Goal: Information Seeking & Learning: Learn about a topic

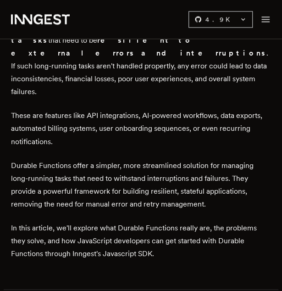
scroll to position [287, 0]
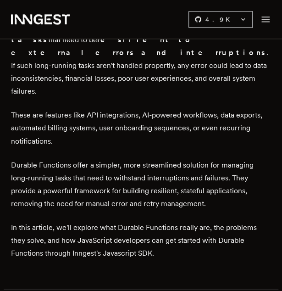
click at [92, 109] on p "These are features like API integrations, AI-powered workflows, data exports, a…" at bounding box center [141, 128] width 260 height 39
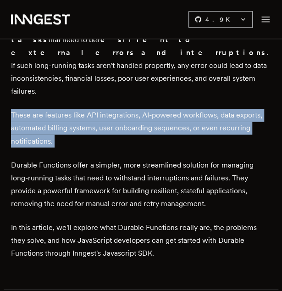
click at [92, 109] on p "These are features like API integrations, AI-powered workflows, data exports, a…" at bounding box center [141, 128] width 260 height 39
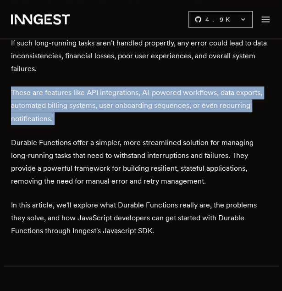
scroll to position [311, 0]
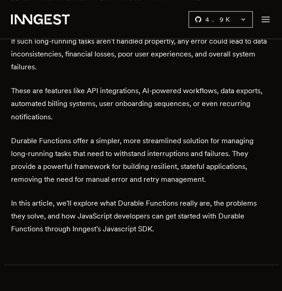
click at [107, 134] on p "Durable Functions offer a simpler, more streamlined solution for managing long-…" at bounding box center [141, 159] width 260 height 51
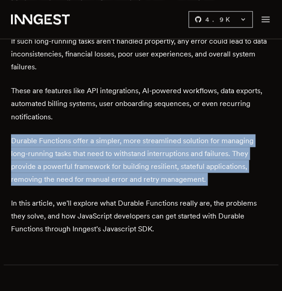
click at [107, 134] on p "Durable Functions offer a simpler, more streamlined solution for managing long-…" at bounding box center [141, 159] width 260 height 51
click at [126, 134] on p "Durable Functions offer a simpler, more streamlined solution for managing long-…" at bounding box center [141, 159] width 260 height 51
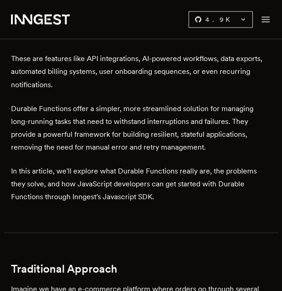
scroll to position [346, 0]
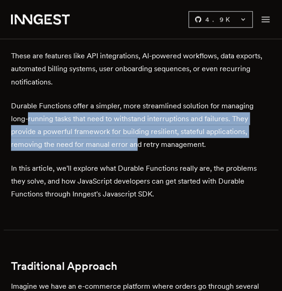
drag, startPoint x: 5, startPoint y: 77, endPoint x: 102, endPoint y: 117, distance: 104.9
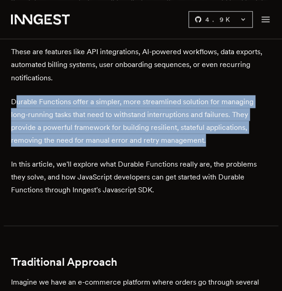
drag, startPoint x: 17, startPoint y: 61, endPoint x: 167, endPoint y: 110, distance: 157.4
click at [167, 110] on p "Durable Functions offer a simpler, more streamlined solution for managing long-…" at bounding box center [141, 120] width 260 height 51
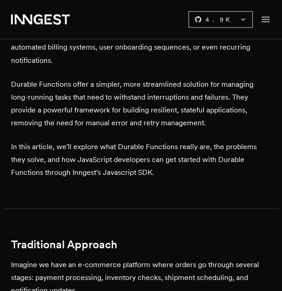
scroll to position [369, 0]
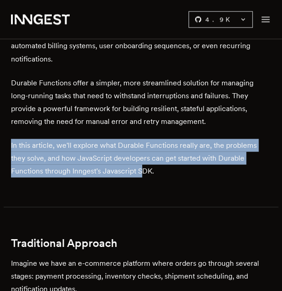
drag, startPoint x: 7, startPoint y: 111, endPoint x: 107, endPoint y: 138, distance: 103.5
click at [107, 139] on p "In this article, we'll explore what Durable Functions really are, the problems …" at bounding box center [141, 158] width 260 height 39
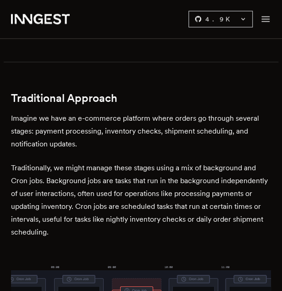
scroll to position [515, 0]
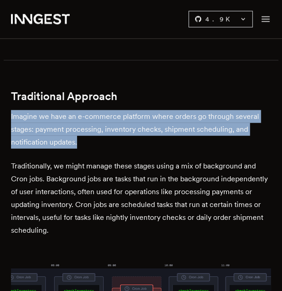
drag, startPoint x: 6, startPoint y: 78, endPoint x: 83, endPoint y: 108, distance: 82.8
click at [83, 110] on p "Imagine we have an e-commerce platform where orders go through several stages: …" at bounding box center [141, 129] width 260 height 39
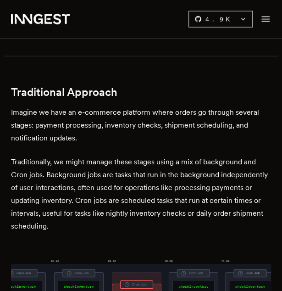
scroll to position [522, 0]
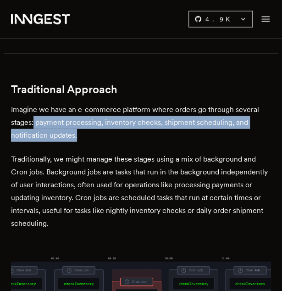
drag, startPoint x: 34, startPoint y: 87, endPoint x: 100, endPoint y: 103, distance: 67.5
click at [99, 103] on p "Imagine we have an e-commerce platform where orders go through several stages: …" at bounding box center [141, 122] width 260 height 39
click at [100, 103] on p "Imagine we have an e-commerce platform where orders go through several stages: …" at bounding box center [141, 122] width 260 height 39
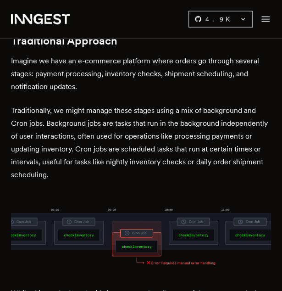
scroll to position [554, 0]
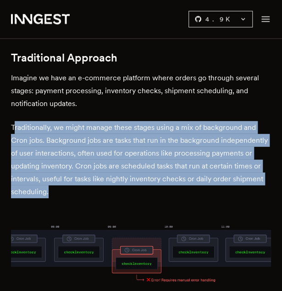
drag, startPoint x: 13, startPoint y: 89, endPoint x: 107, endPoint y: 162, distance: 118.8
click at [107, 162] on p "Traditionally, we might manage these stages using a mix of background and Cron …" at bounding box center [141, 159] width 260 height 77
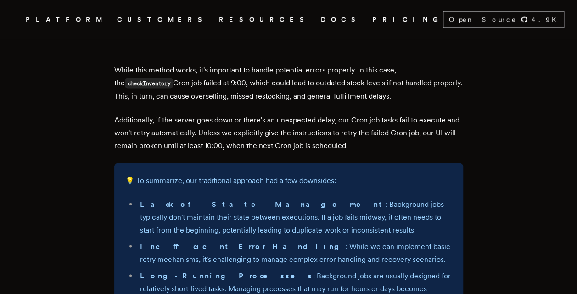
scroll to position [801, 0]
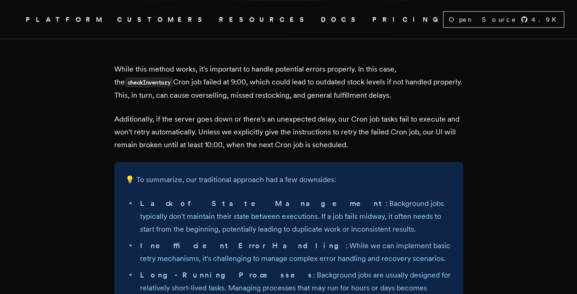
drag, startPoint x: 111, startPoint y: 52, endPoint x: 418, endPoint y: 83, distance: 308.4
click at [282, 83] on p "While this method works, it's important to handle potential errors properly. In…" at bounding box center [288, 81] width 349 height 39
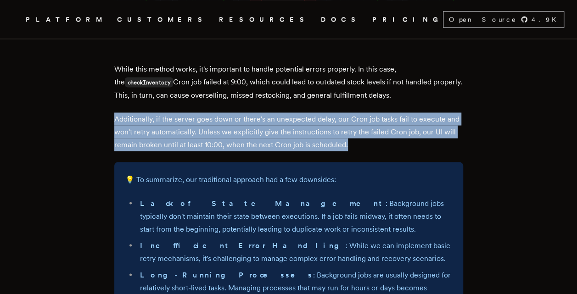
drag, startPoint x: 119, startPoint y: 100, endPoint x: 384, endPoint y: 131, distance: 267.4
click at [282, 131] on p "Additionally, if the server goes down or there's an unexpected delay, our Cron …" at bounding box center [288, 131] width 349 height 39
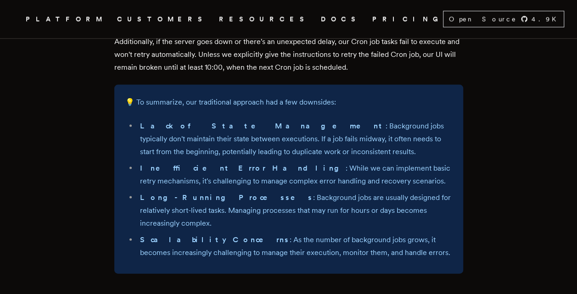
scroll to position [851, 0]
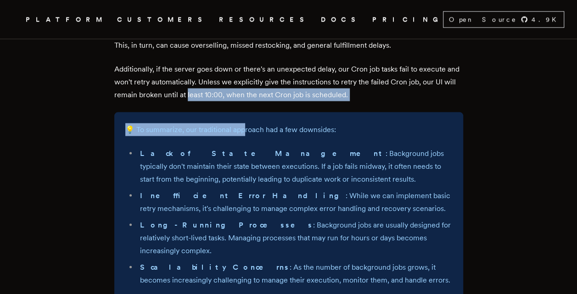
drag, startPoint x: 202, startPoint y: 79, endPoint x: 250, endPoint y: 91, distance: 48.9
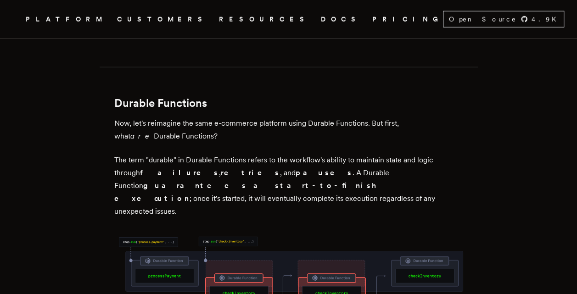
scroll to position [1115, 0]
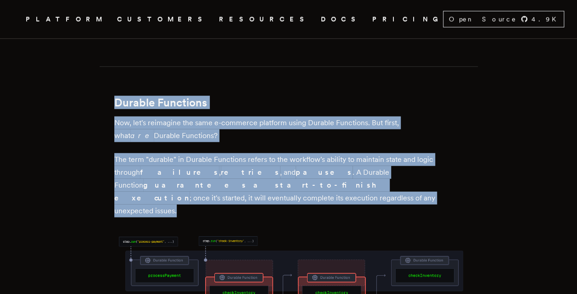
drag, startPoint x: 107, startPoint y: 66, endPoint x: 409, endPoint y: 160, distance: 316.2
click at [282, 160] on p "The term "durable" in Durable Functions refers to the workflow's ability to mai…" at bounding box center [288, 185] width 349 height 64
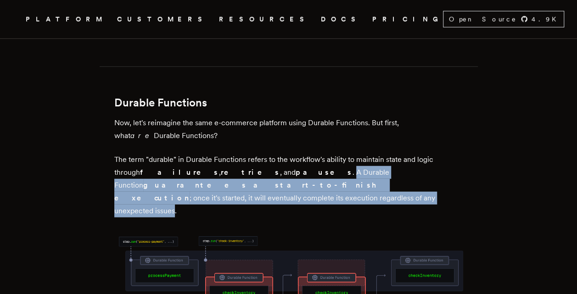
drag, startPoint x: 241, startPoint y: 145, endPoint x: 404, endPoint y: 157, distance: 162.9
click at [282, 157] on p "The term "durable" in Durable Functions refers to the workflow's ability to mai…" at bounding box center [288, 185] width 349 height 64
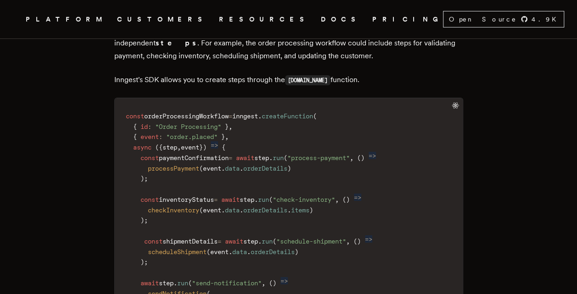
scroll to position [1499, 0]
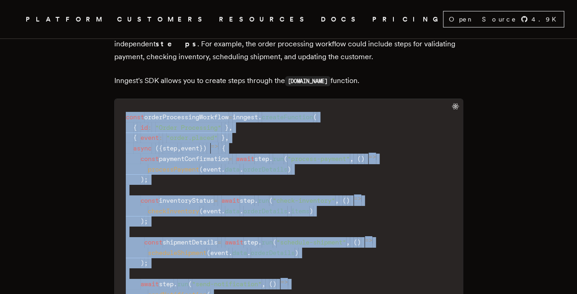
drag, startPoint x: 117, startPoint y: 50, endPoint x: 293, endPoint y: 256, distance: 270.7
click at [282, 256] on code "const orderProcessingWorkflow = inngest . createFunction ( { id : "Order Proces…" at bounding box center [289, 243] width 348 height 276
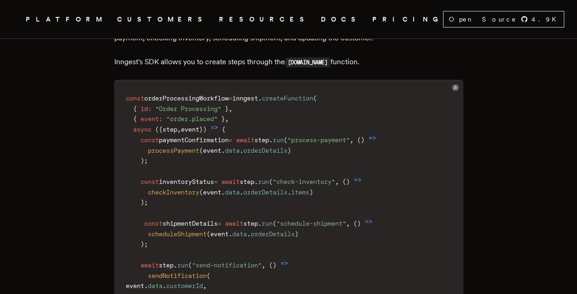
scroll to position [1518, 0]
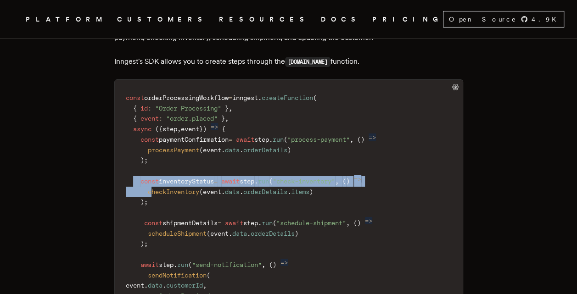
drag, startPoint x: 136, startPoint y: 123, endPoint x: 167, endPoint y: 147, distance: 38.3
click at [162, 143] on code "const orderProcessingWorkflow = inngest . createFunction ( { id : "Order Proces…" at bounding box center [289, 223] width 348 height 276
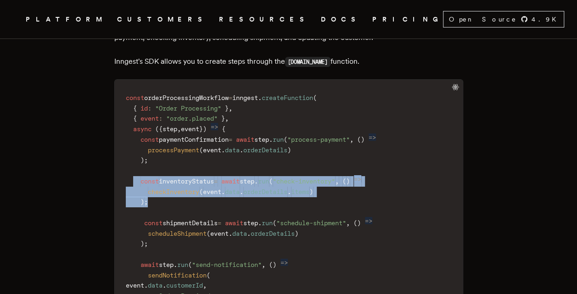
click at [170, 149] on code "const orderProcessingWorkflow = inngest . createFunction ( { id : "Order Proces…" at bounding box center [289, 223] width 348 height 276
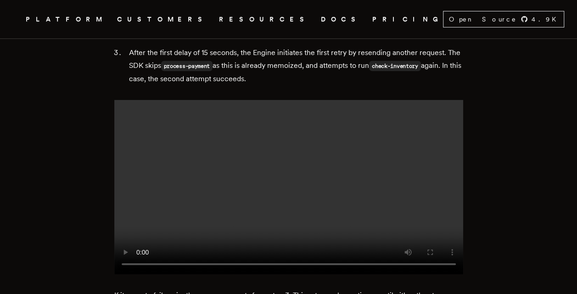
scroll to position [4904, 0]
